Goal: Check status: Check status

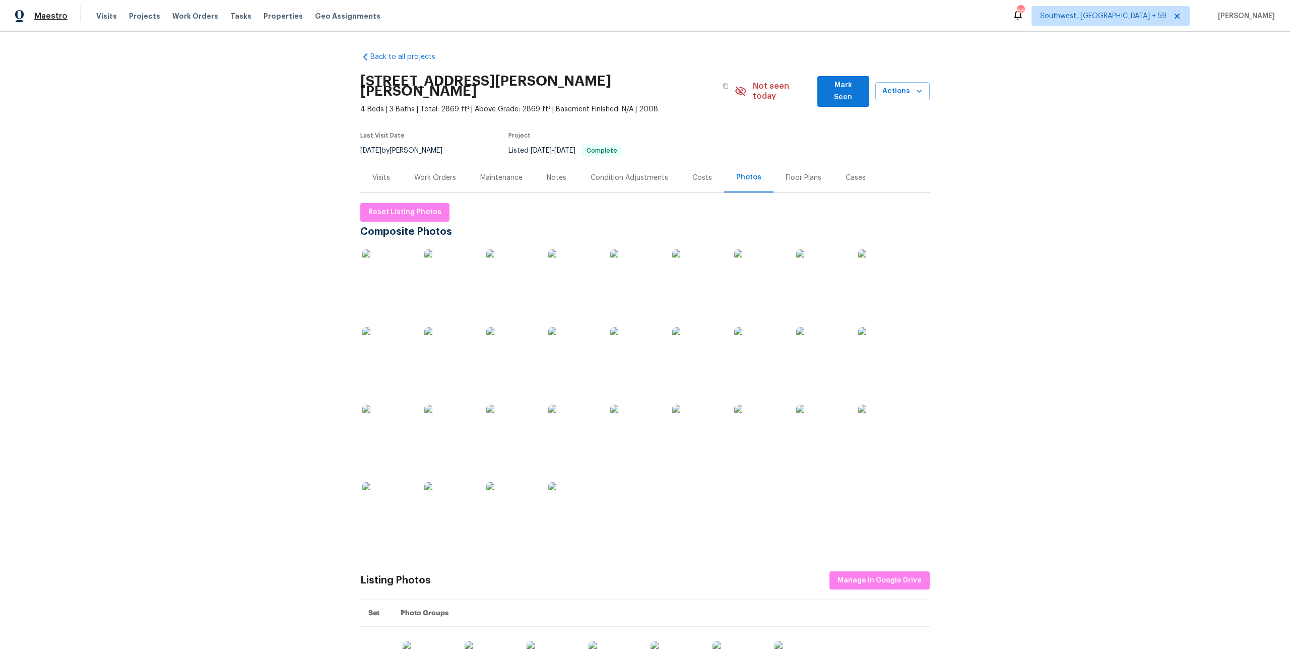
click at [42, 20] on span "Maestro" at bounding box center [50, 16] width 33 height 10
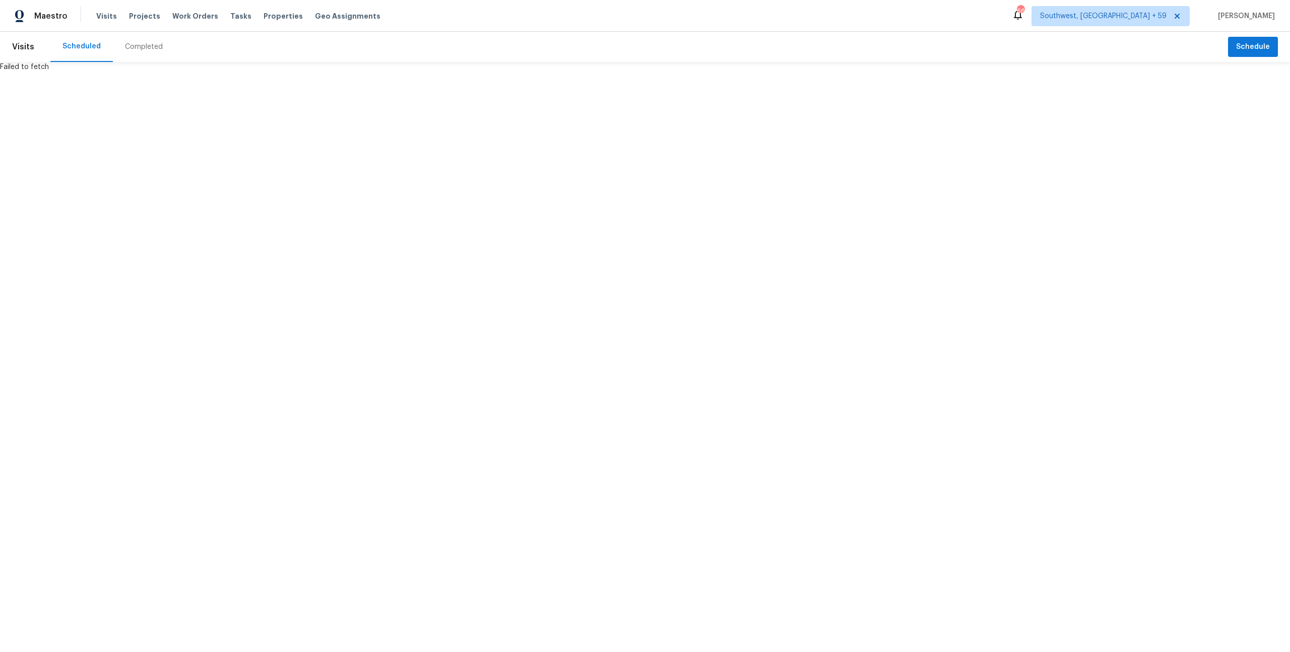
click at [152, 46] on div "Completed" at bounding box center [144, 47] width 38 height 10
